Goal: Task Accomplishment & Management: Use online tool/utility

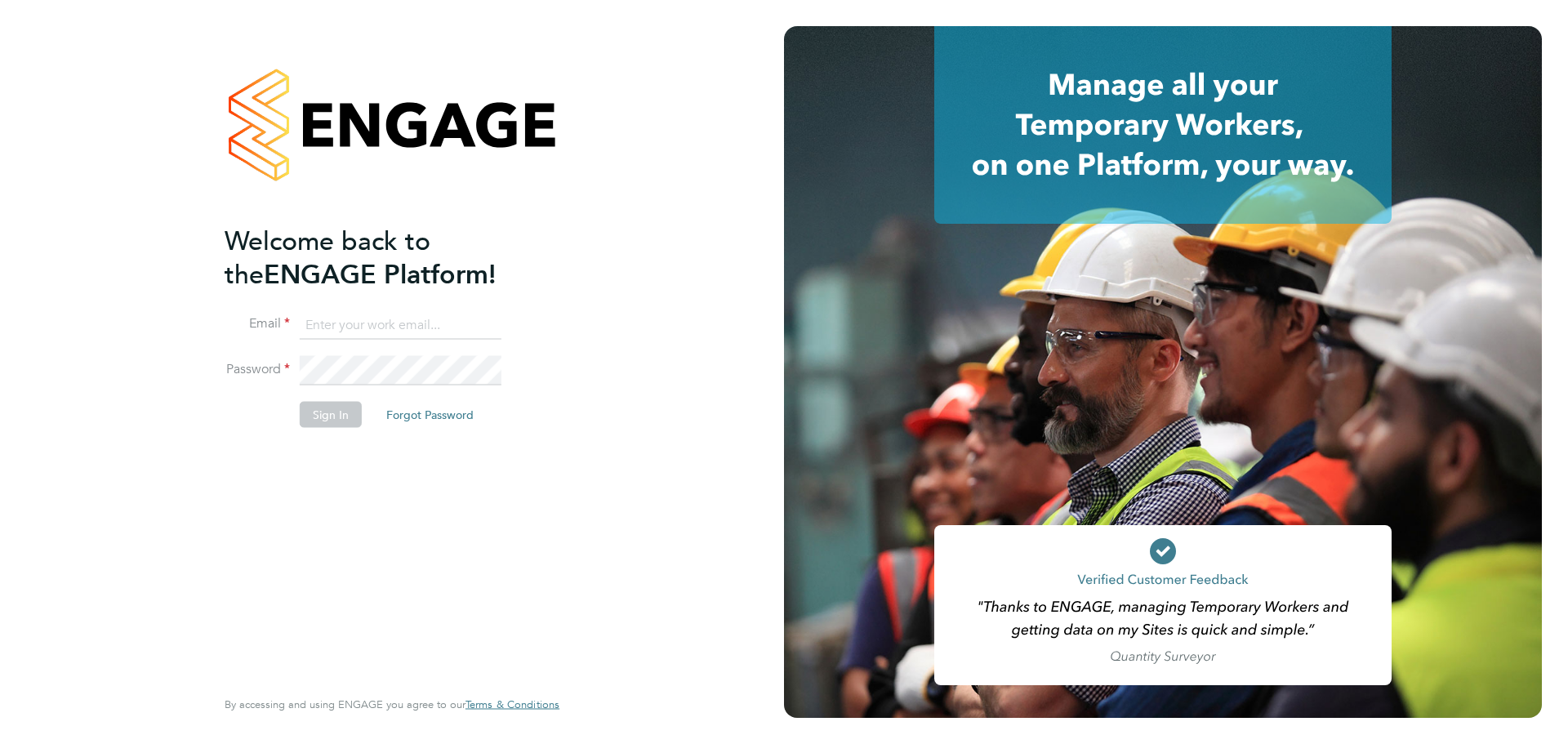
type input "jamie.evenden@wates.co.uk"
click at [588, 535] on div "Welcome back to the ENGAGE Platform! Email jamie.evenden@wates.co.uk Password S…" at bounding box center [392, 372] width 784 height 744
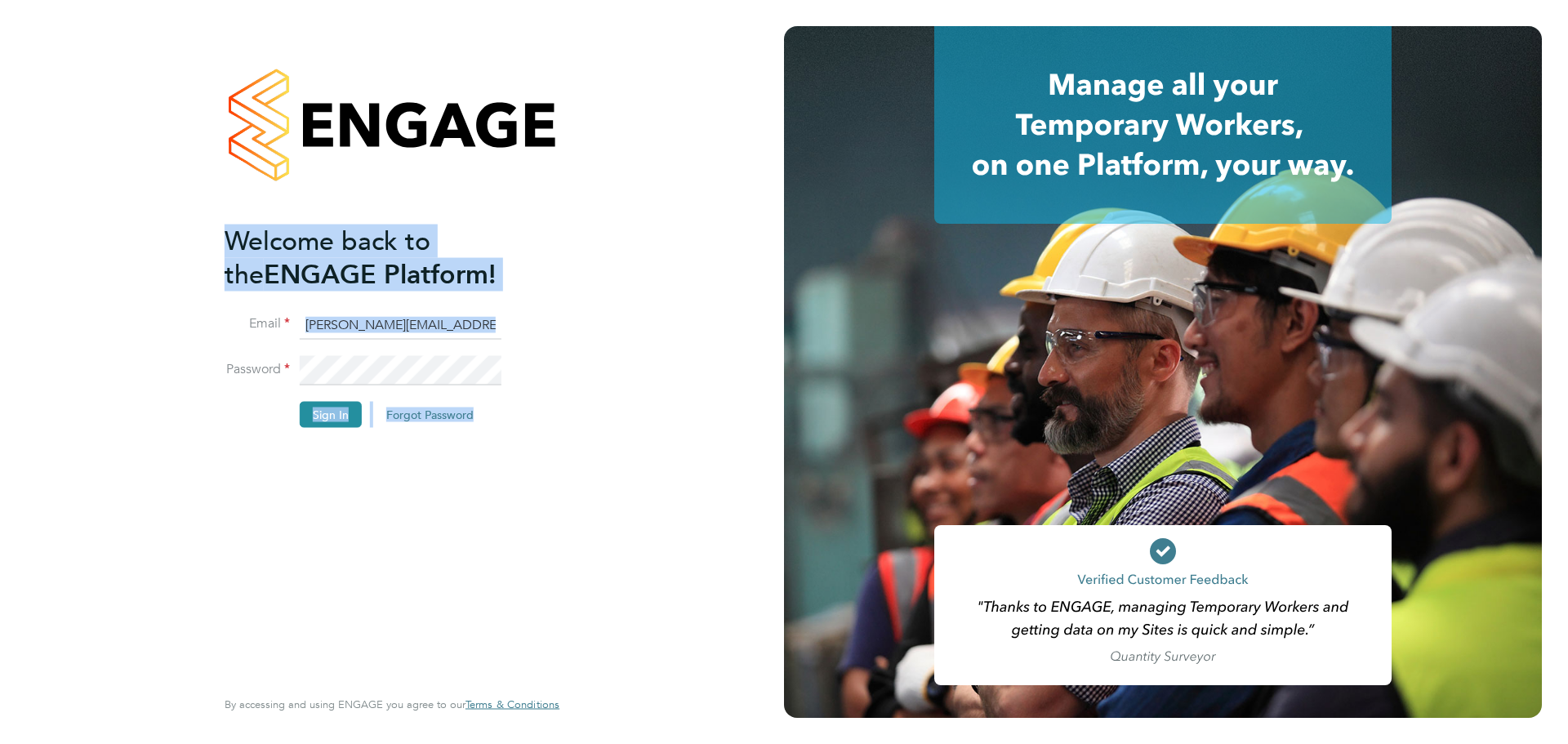
click at [295, 398] on li "Password" at bounding box center [384, 379] width 318 height 46
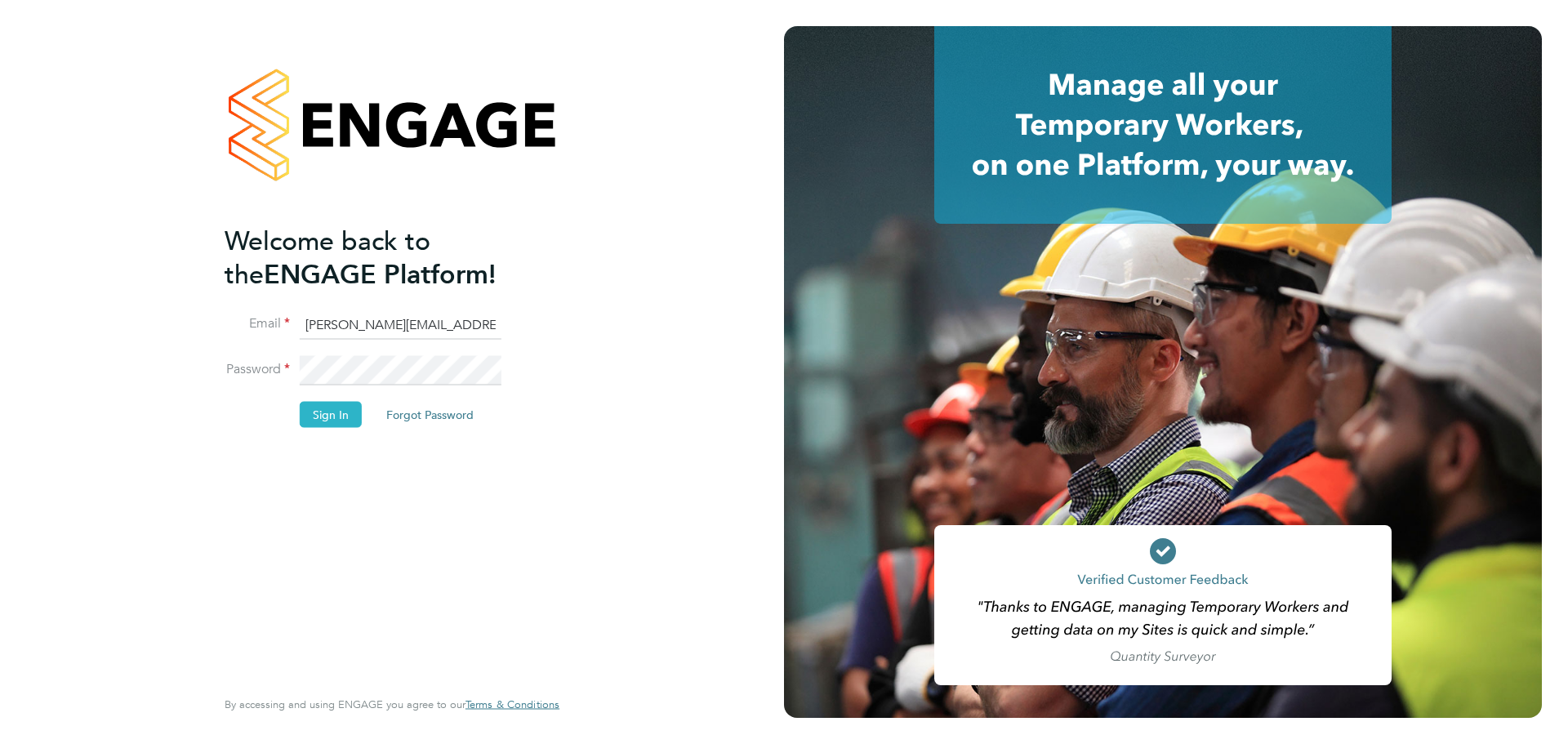
click at [325, 416] on button "Sign In" at bounding box center [331, 415] width 62 height 26
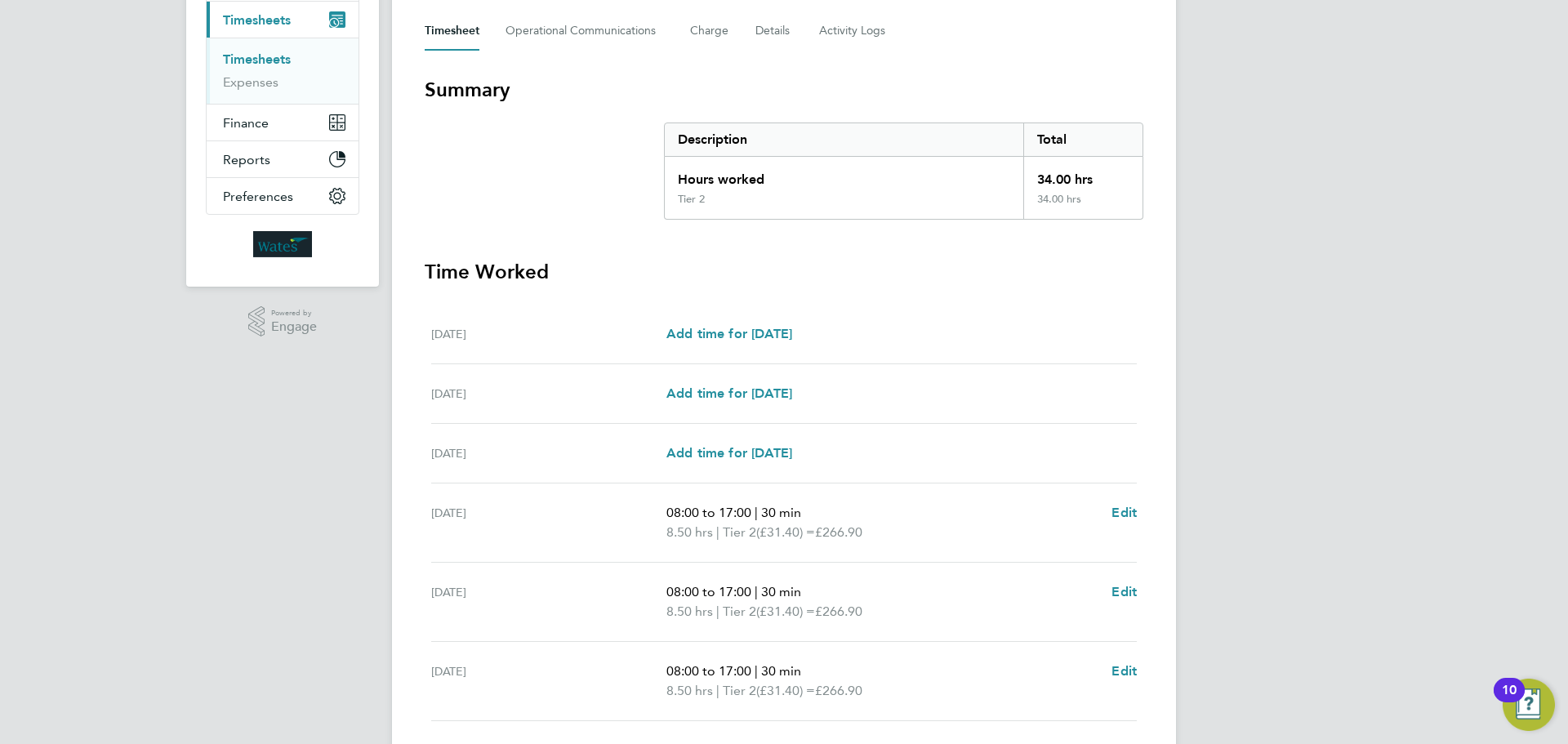
scroll to position [429, 0]
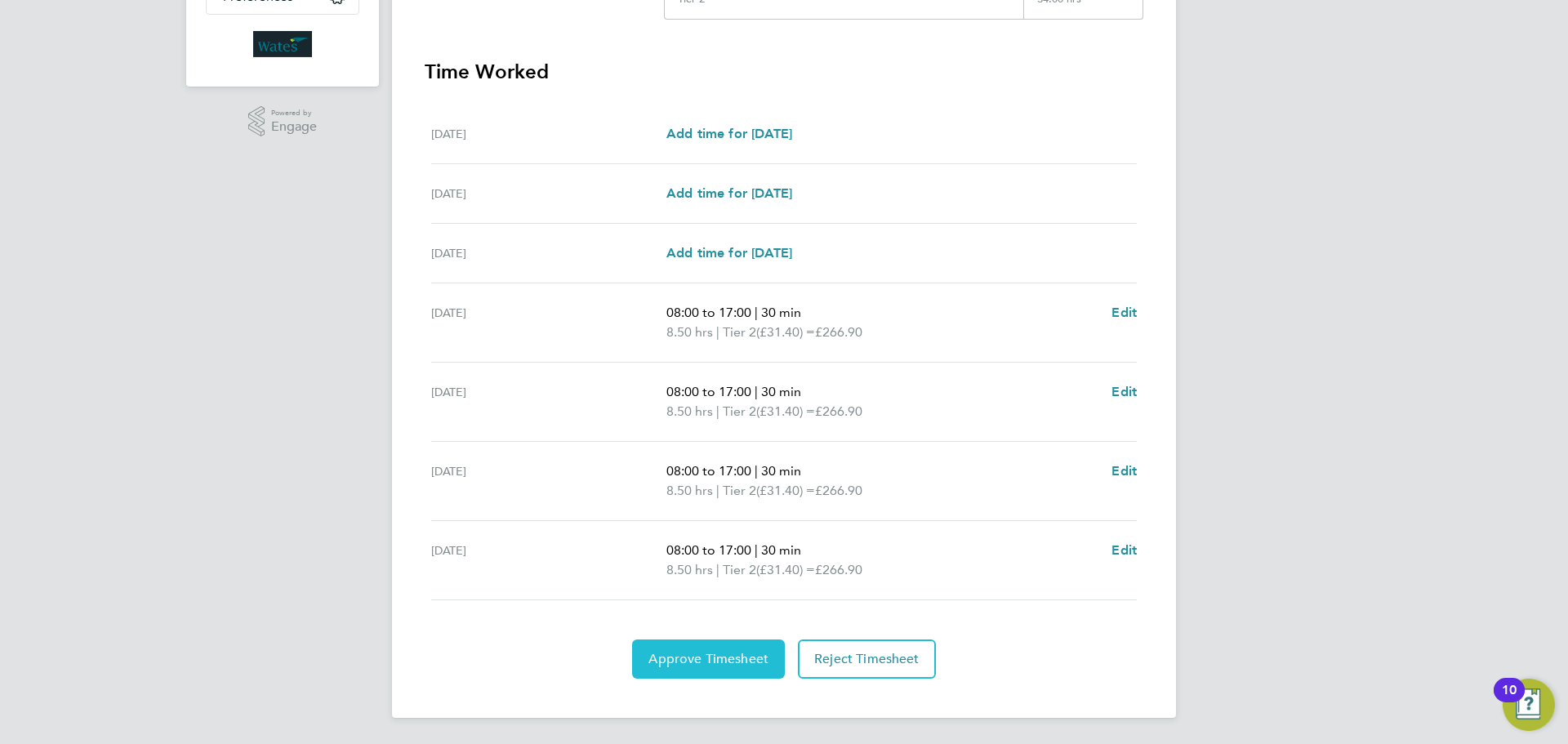
click at [734, 654] on span "Approve Timesheet" at bounding box center [708, 658] width 120 height 17
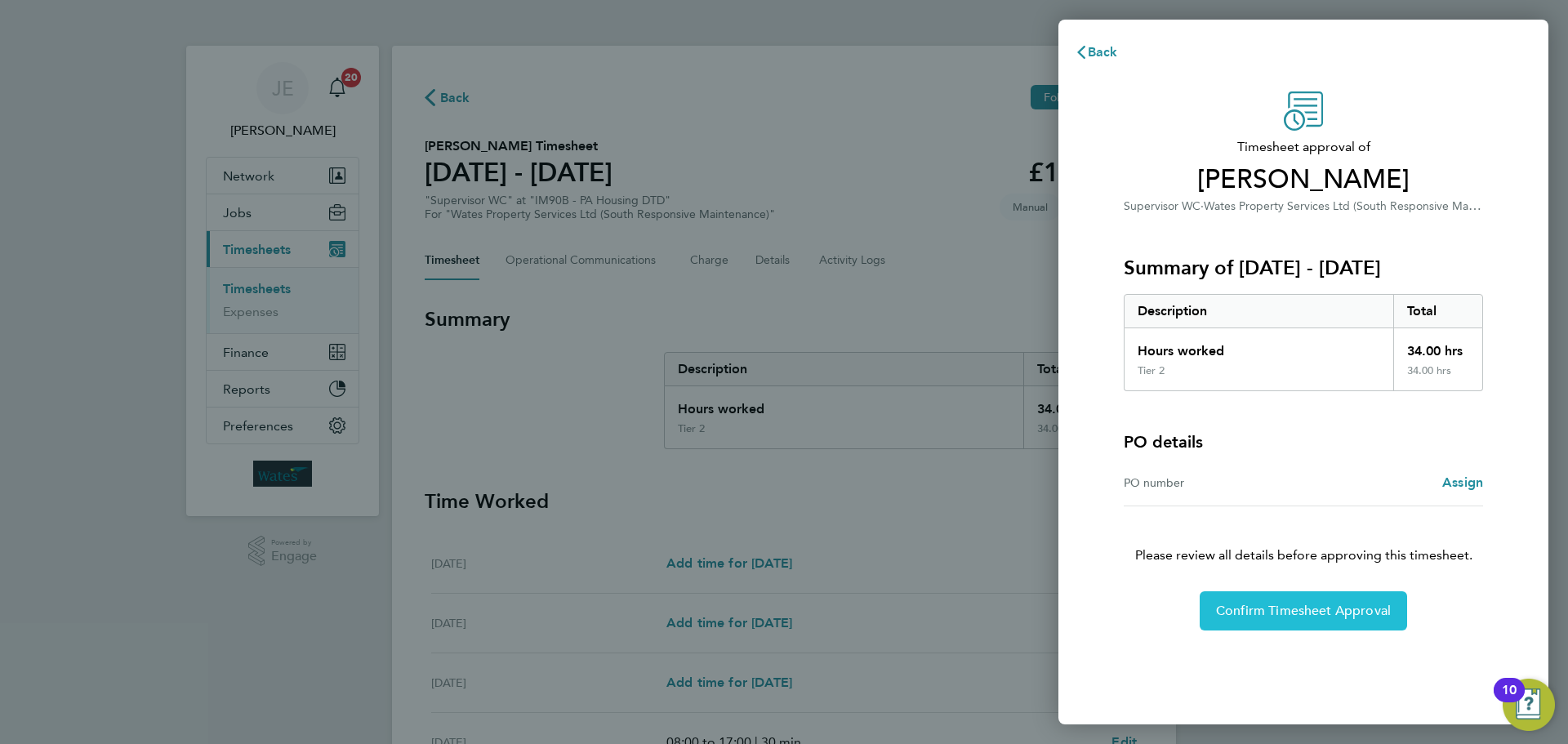
click at [1310, 607] on span "Confirm Timesheet Approval" at bounding box center [1303, 610] width 175 height 17
